Goal: Find specific page/section: Find specific page/section

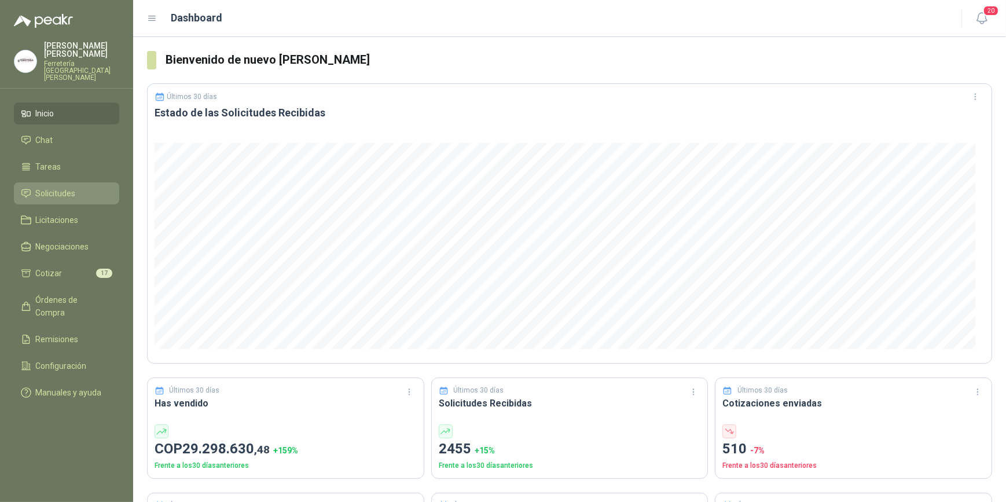
click at [61, 187] on span "Solicitudes" at bounding box center [56, 193] width 40 height 13
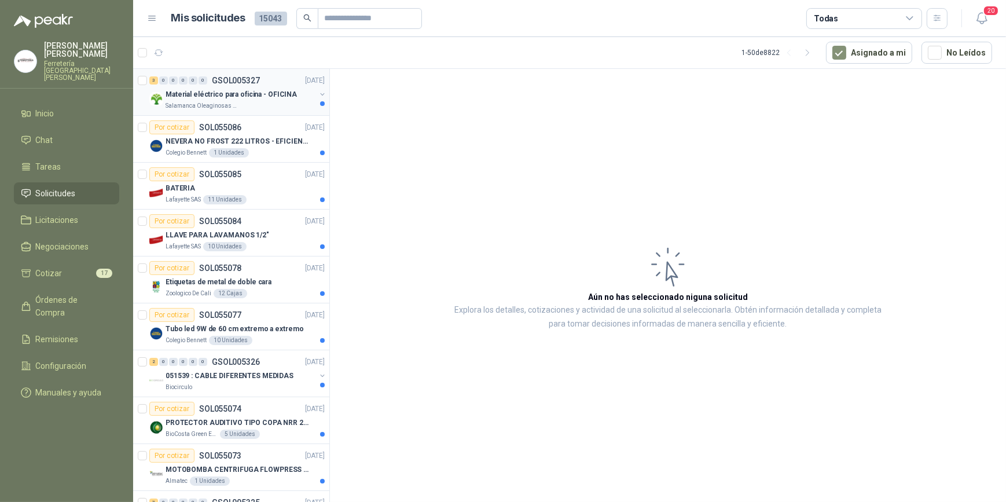
click at [237, 96] on p "Material eléctrico para oficina - OFICINA" at bounding box center [231, 94] width 131 height 11
